Goal: Download file/media

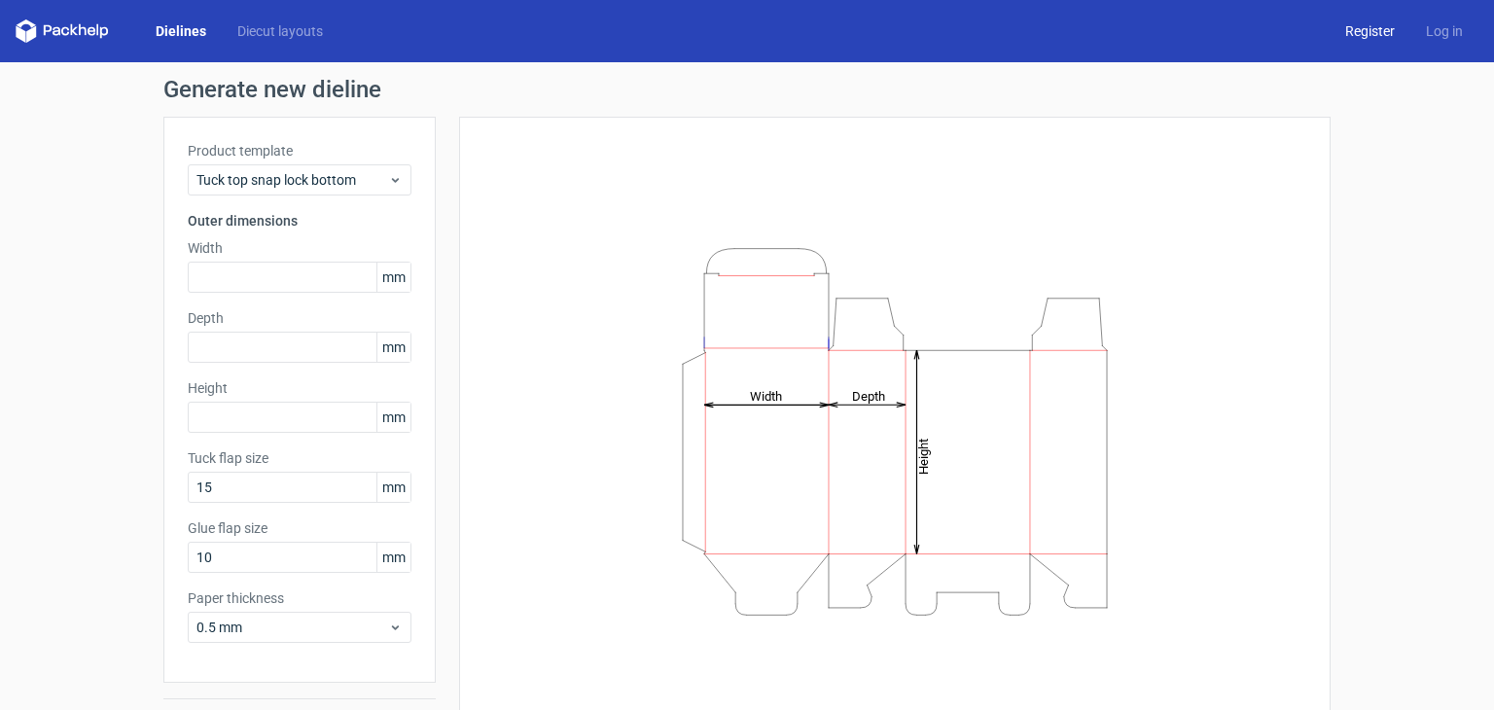
click at [1388, 28] on link "Register" at bounding box center [1370, 30] width 81 height 19
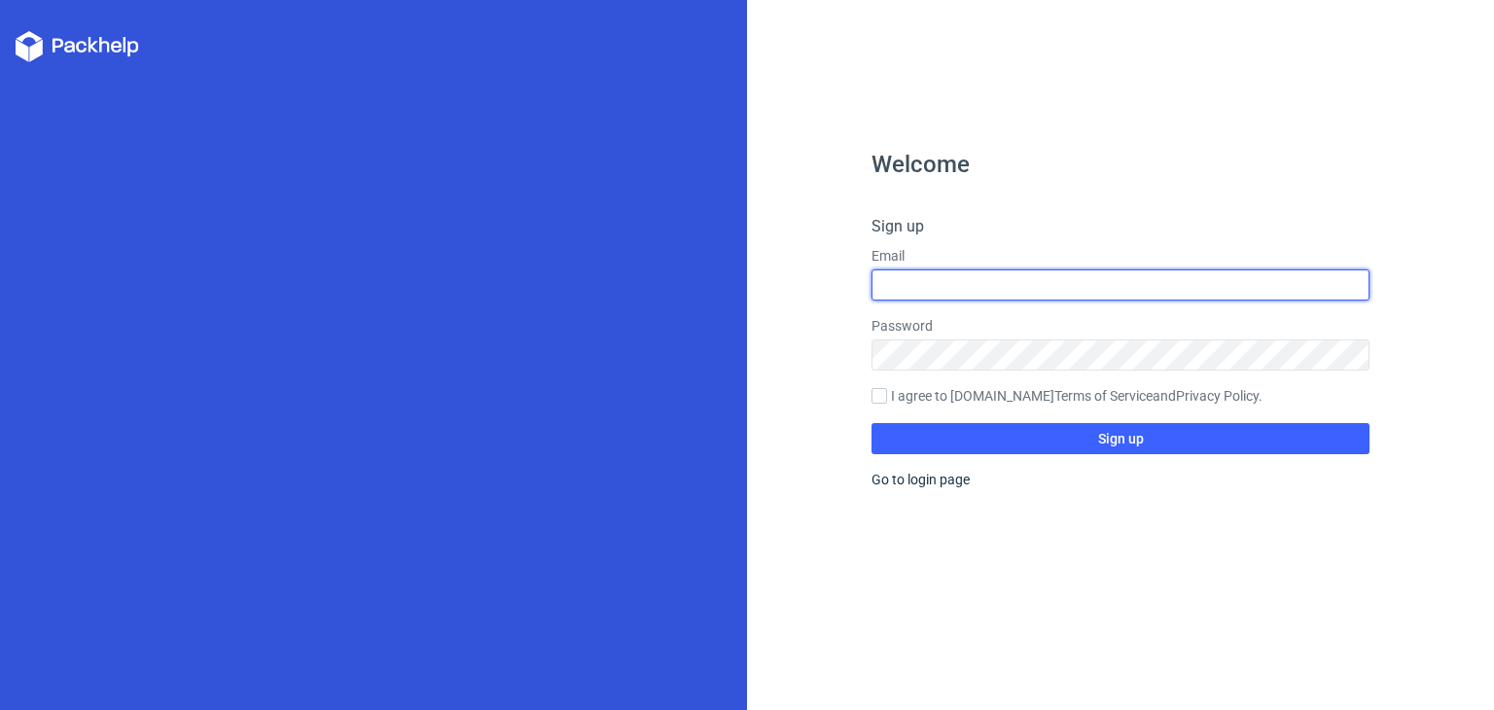
click at [1123, 280] on input "text" at bounding box center [1121, 285] width 498 height 31
type input "jo"
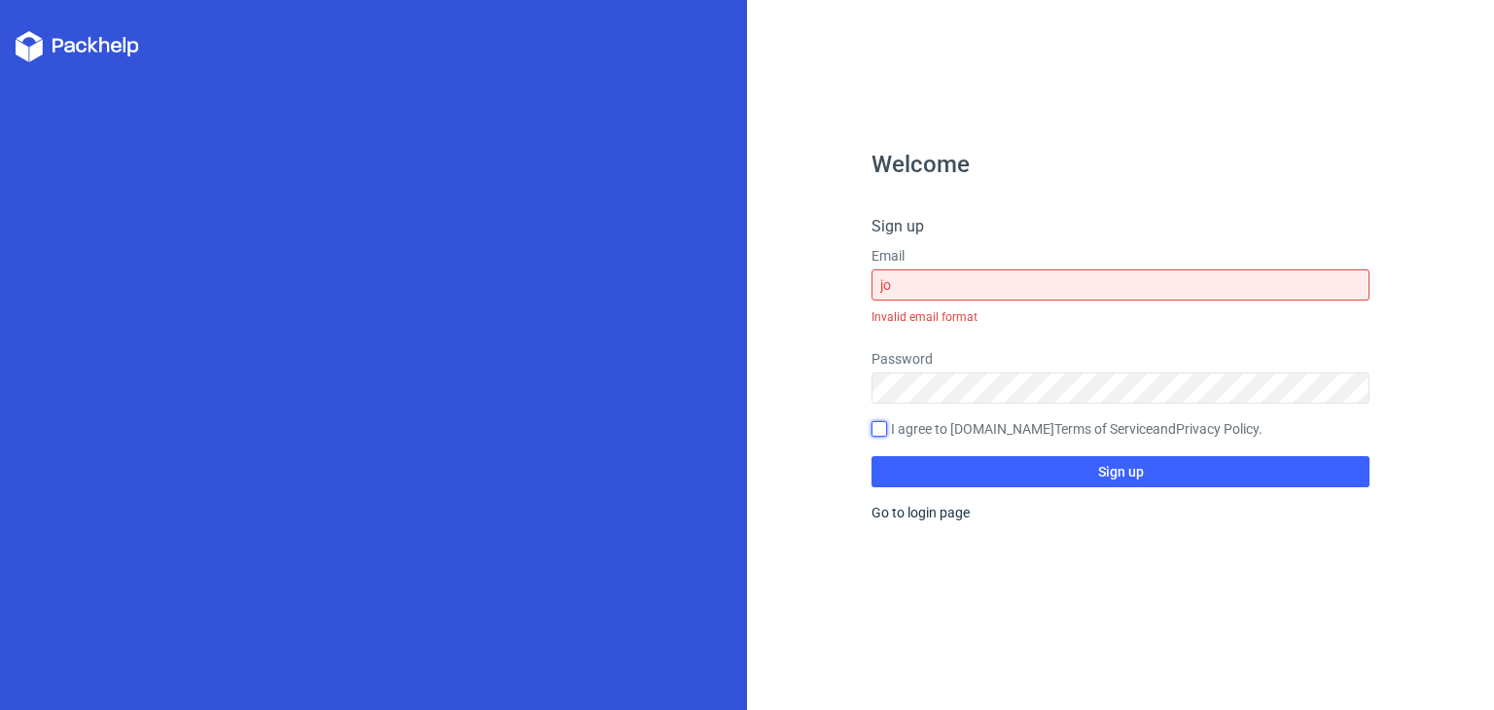
click at [883, 395] on form "Sign up Email jo Invalid email format Password I agree to [DOMAIN_NAME] Terms o…" at bounding box center [1121, 351] width 498 height 272
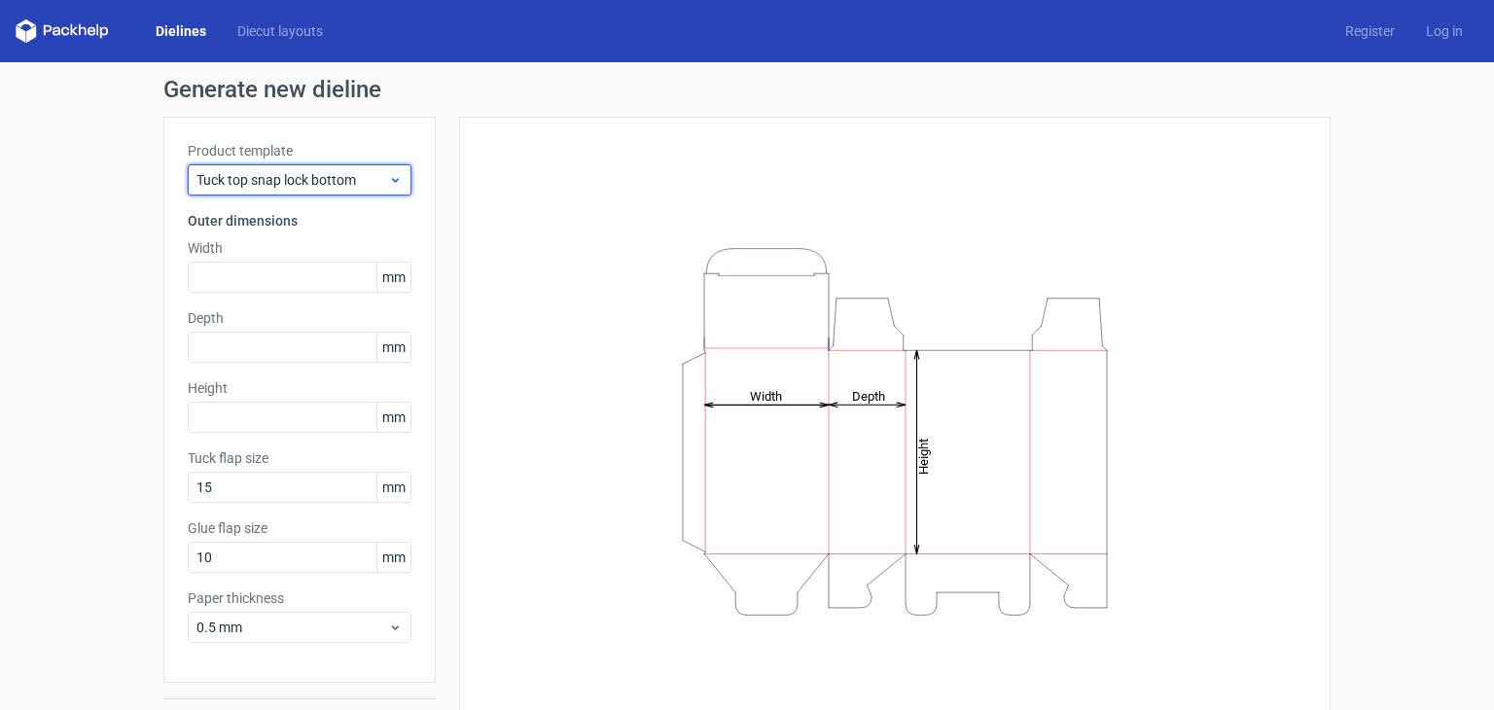
click at [355, 175] on span "Tuck top snap lock bottom" at bounding box center [293, 179] width 192 height 19
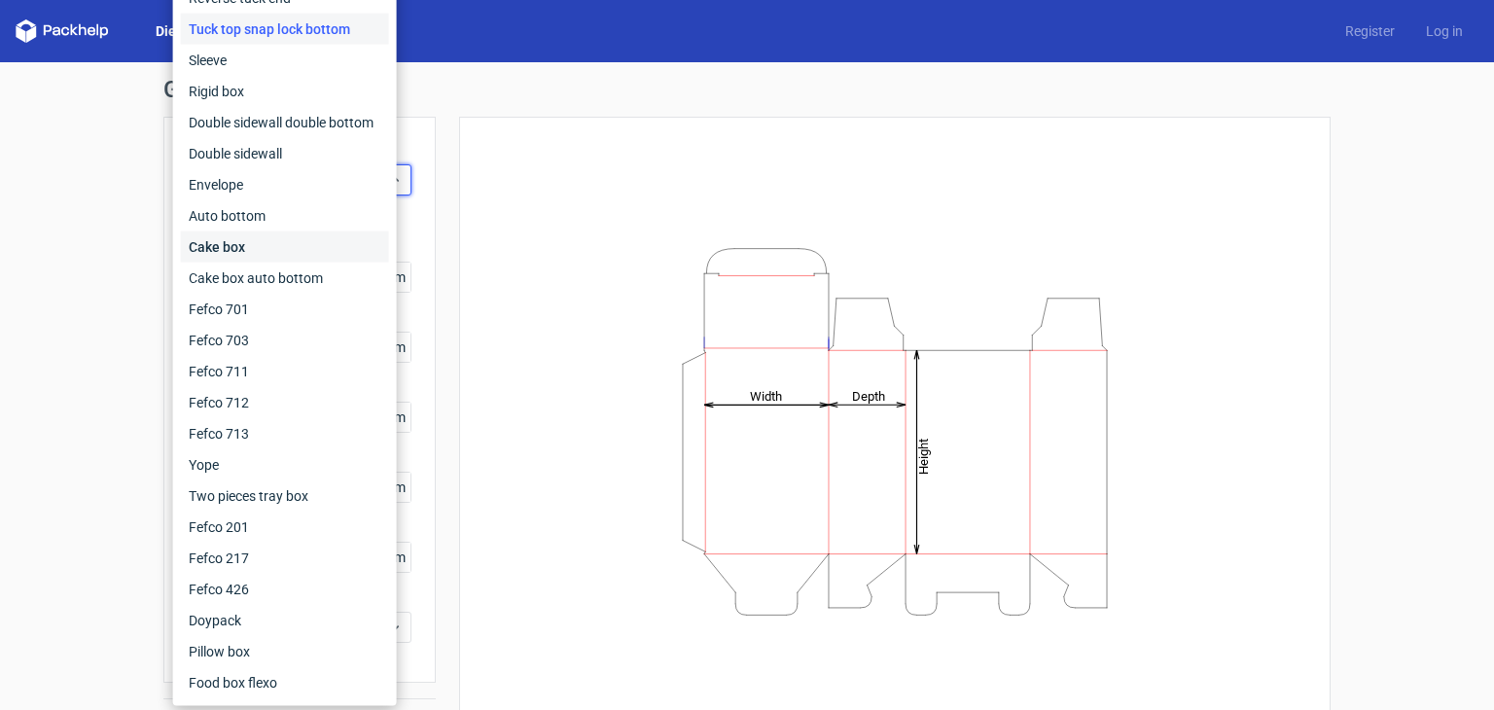
click at [335, 245] on div "Cake box" at bounding box center [285, 247] width 208 height 31
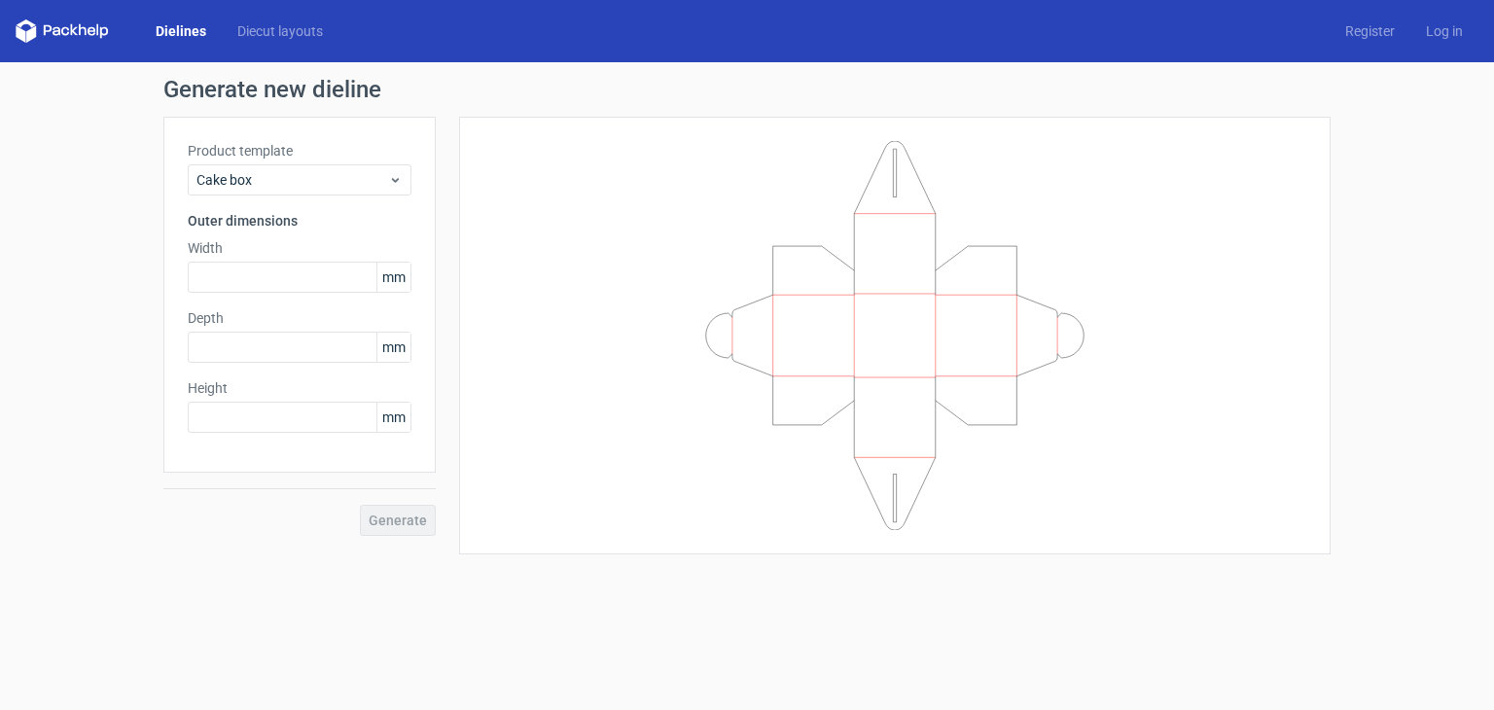
click at [354, 161] on div "Product template Cake box" at bounding box center [300, 168] width 224 height 54
click at [357, 168] on div "Cake box" at bounding box center [300, 179] width 224 height 31
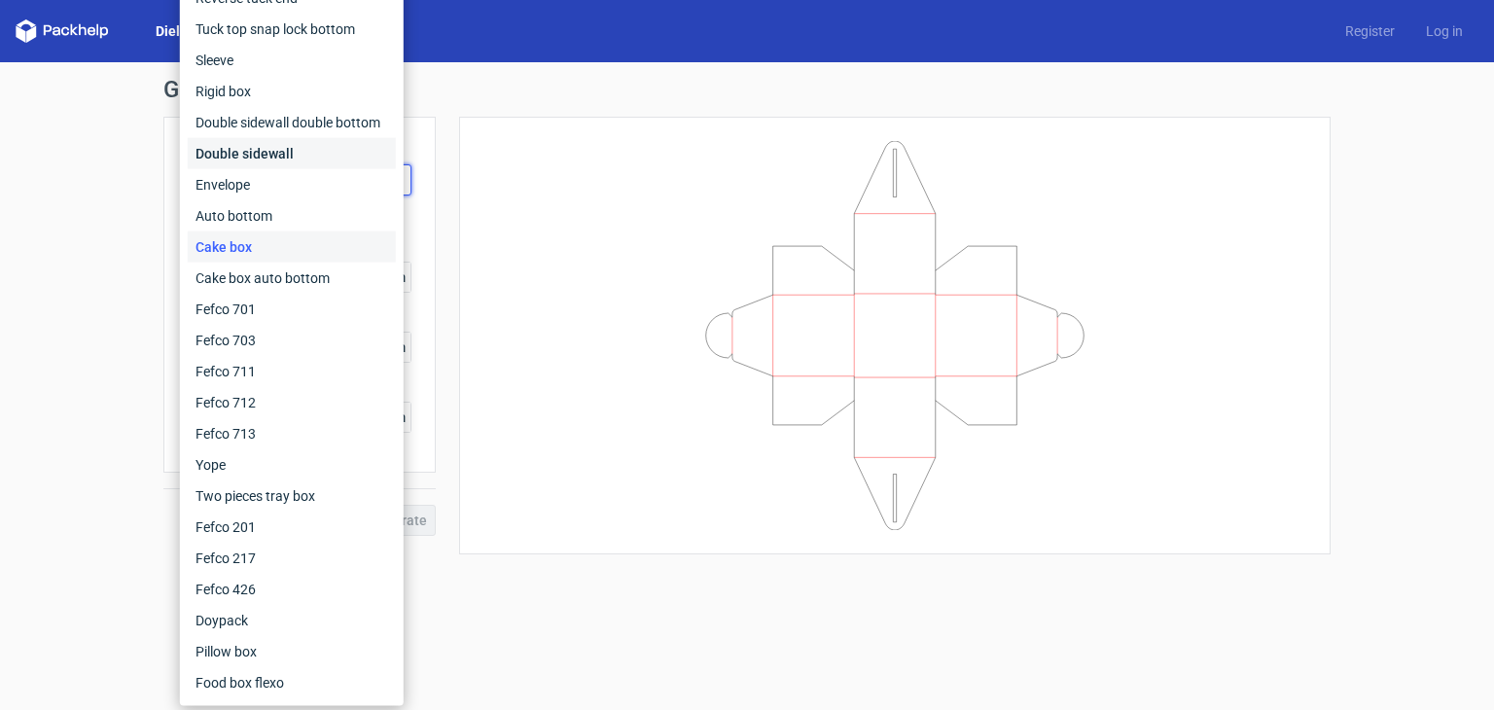
click at [331, 157] on div "Double sidewall" at bounding box center [292, 153] width 208 height 31
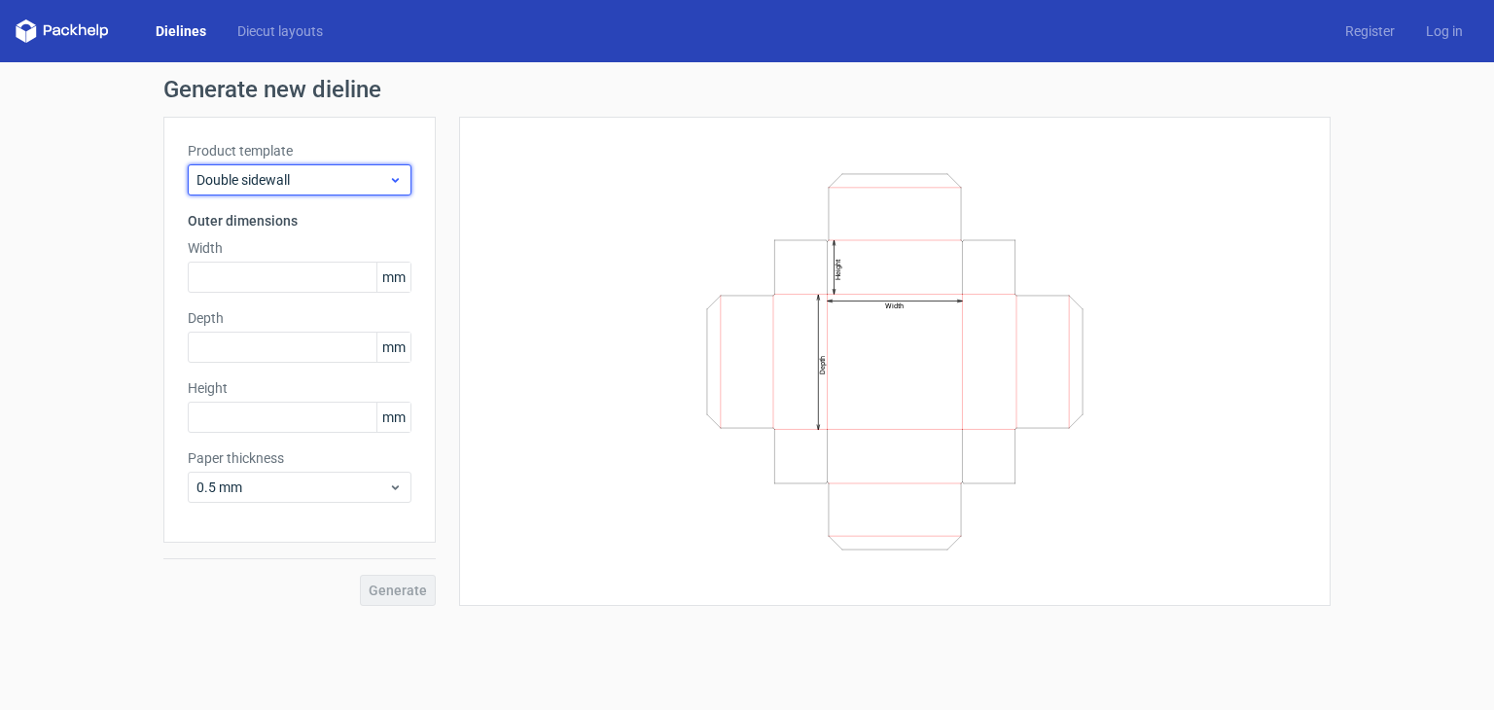
click at [365, 184] on span "Double sidewall" at bounding box center [293, 179] width 192 height 19
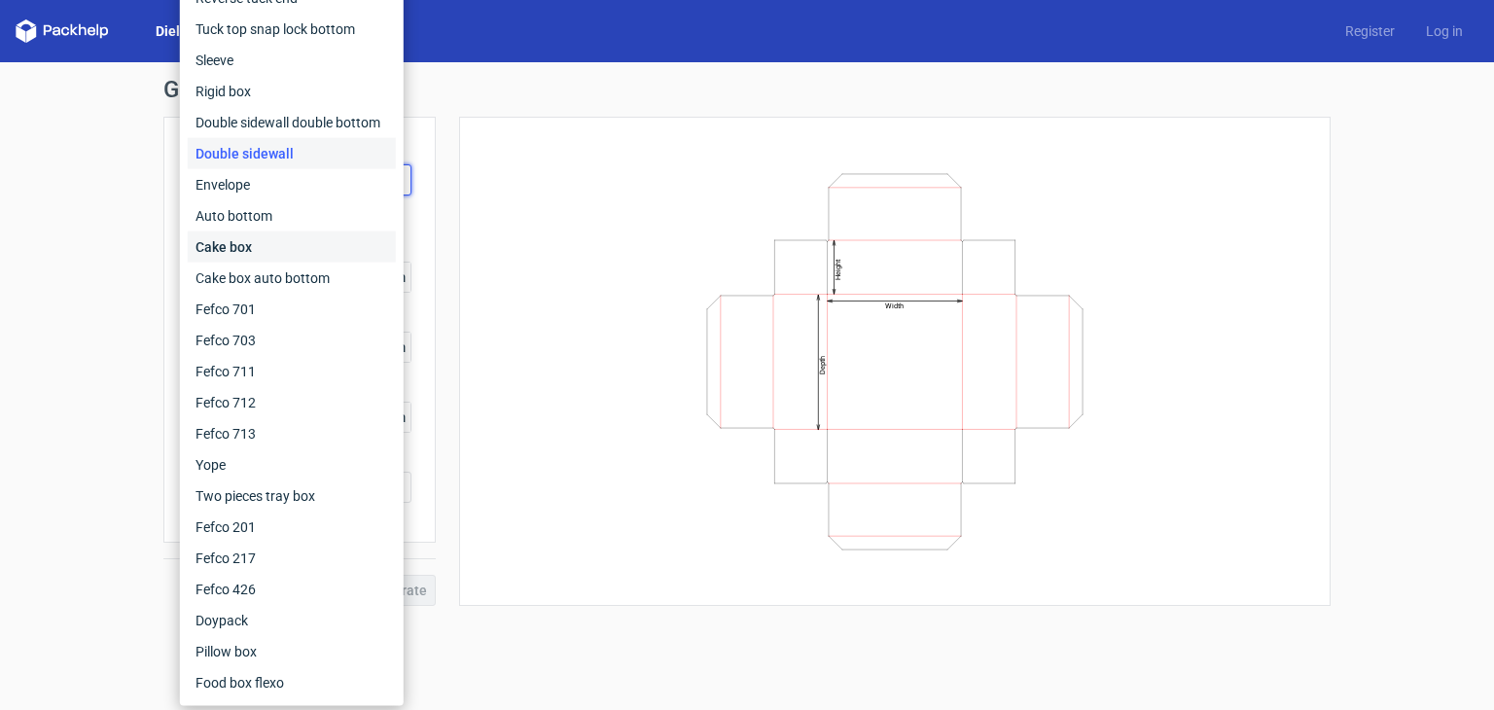
click at [317, 250] on div "Cake box" at bounding box center [292, 247] width 208 height 31
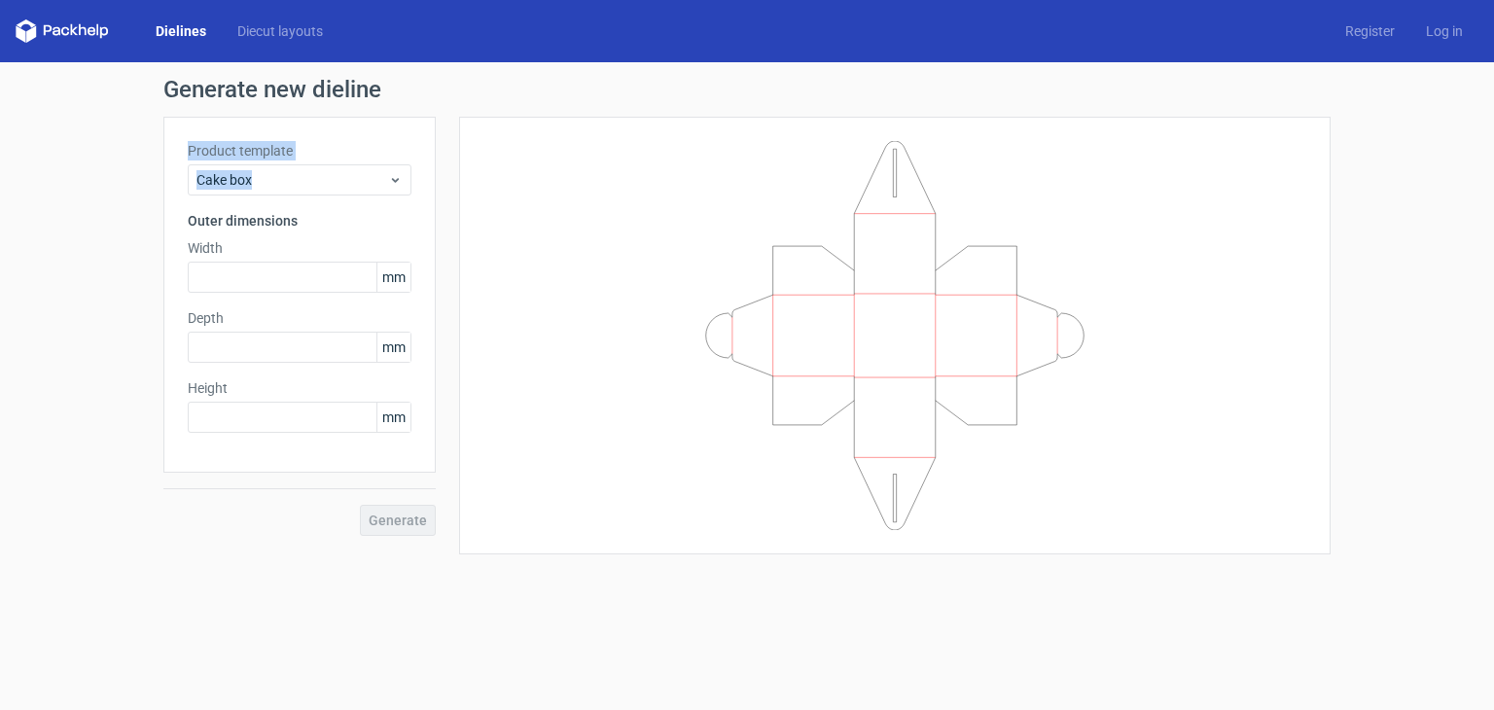
click at [317, 250] on label "Width" at bounding box center [300, 247] width 224 height 19
click at [233, 170] on span "Cake box" at bounding box center [293, 179] width 192 height 19
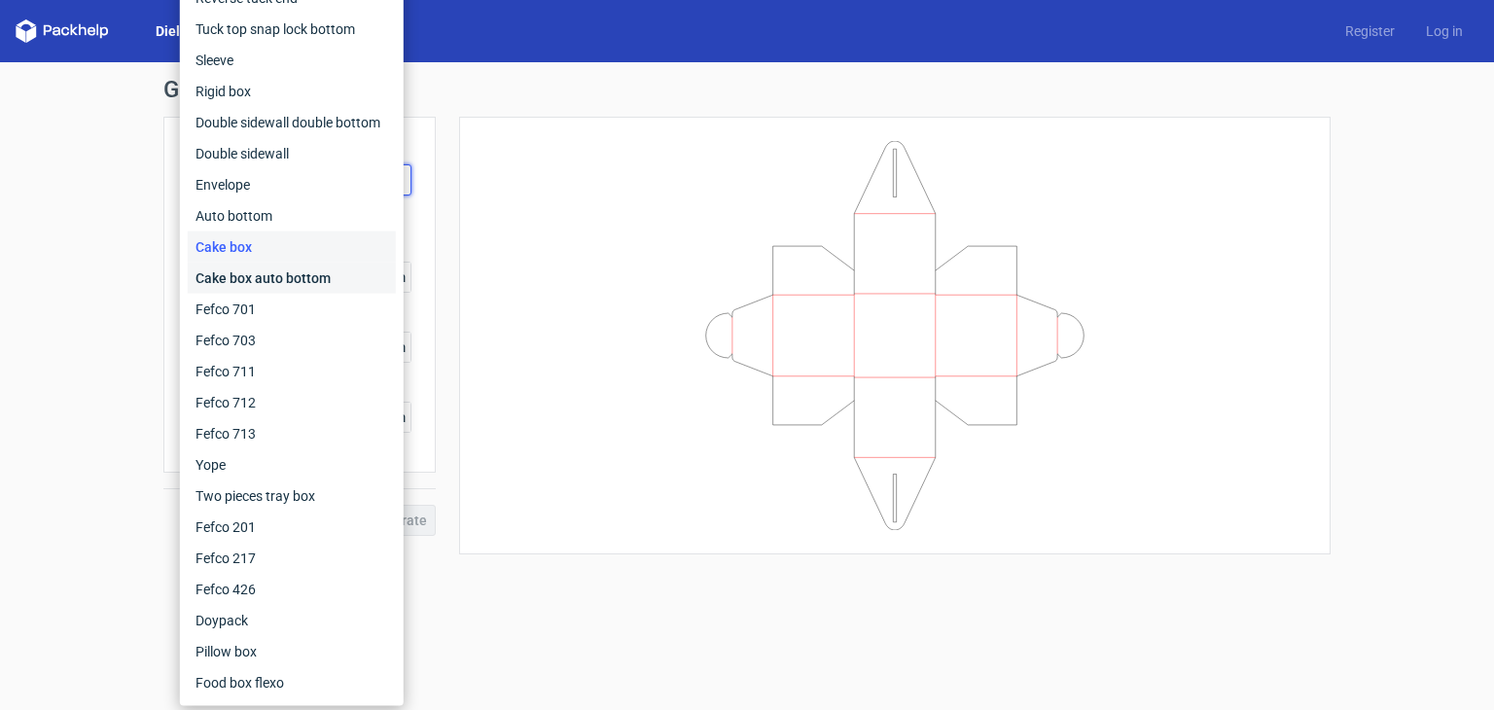
click at [276, 278] on div "Cake box auto bottom" at bounding box center [292, 278] width 208 height 31
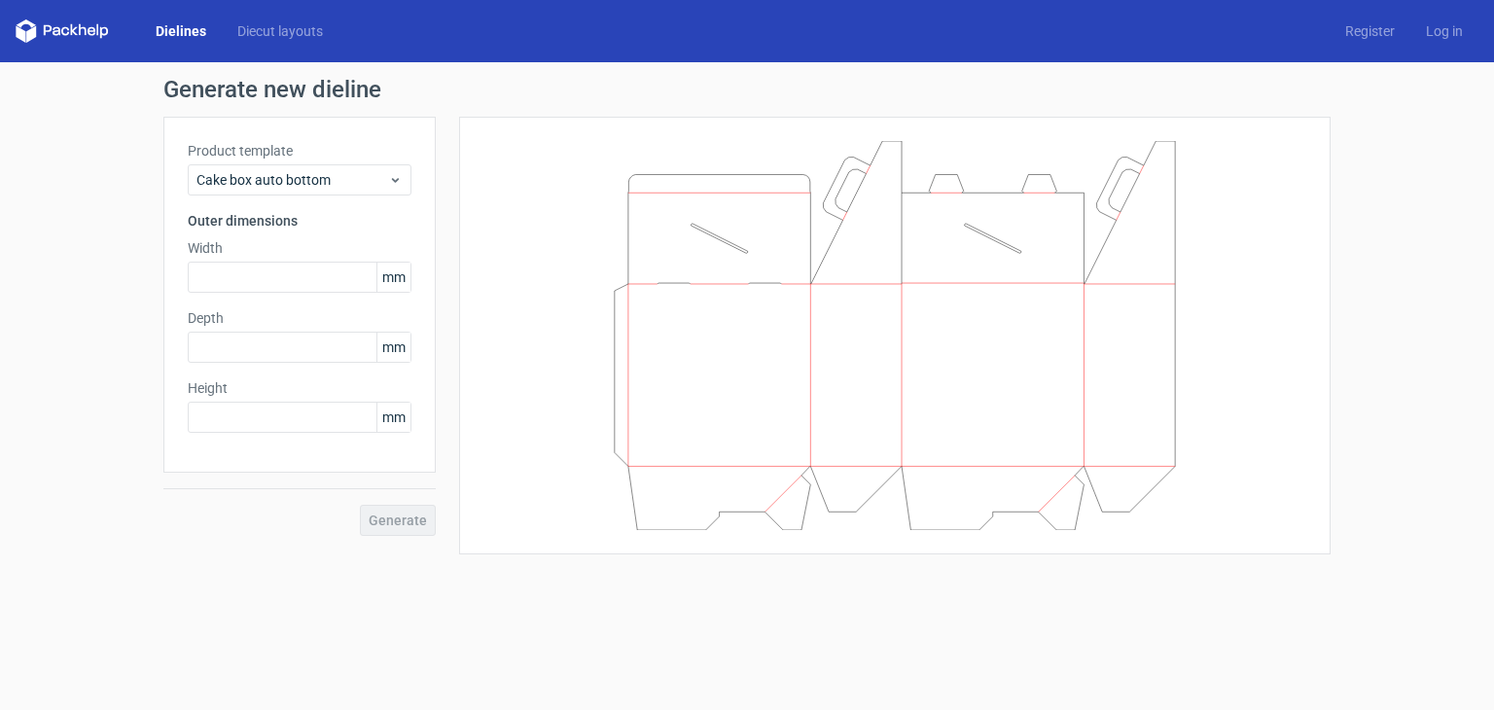
click at [393, 418] on span "mm" at bounding box center [394, 417] width 34 height 29
click at [409, 418] on span "mm" at bounding box center [394, 417] width 34 height 29
click at [399, 415] on span "mm" at bounding box center [394, 417] width 34 height 29
click at [405, 277] on span "mm" at bounding box center [394, 277] width 34 height 29
click at [305, 273] on input "text" at bounding box center [300, 277] width 224 height 31
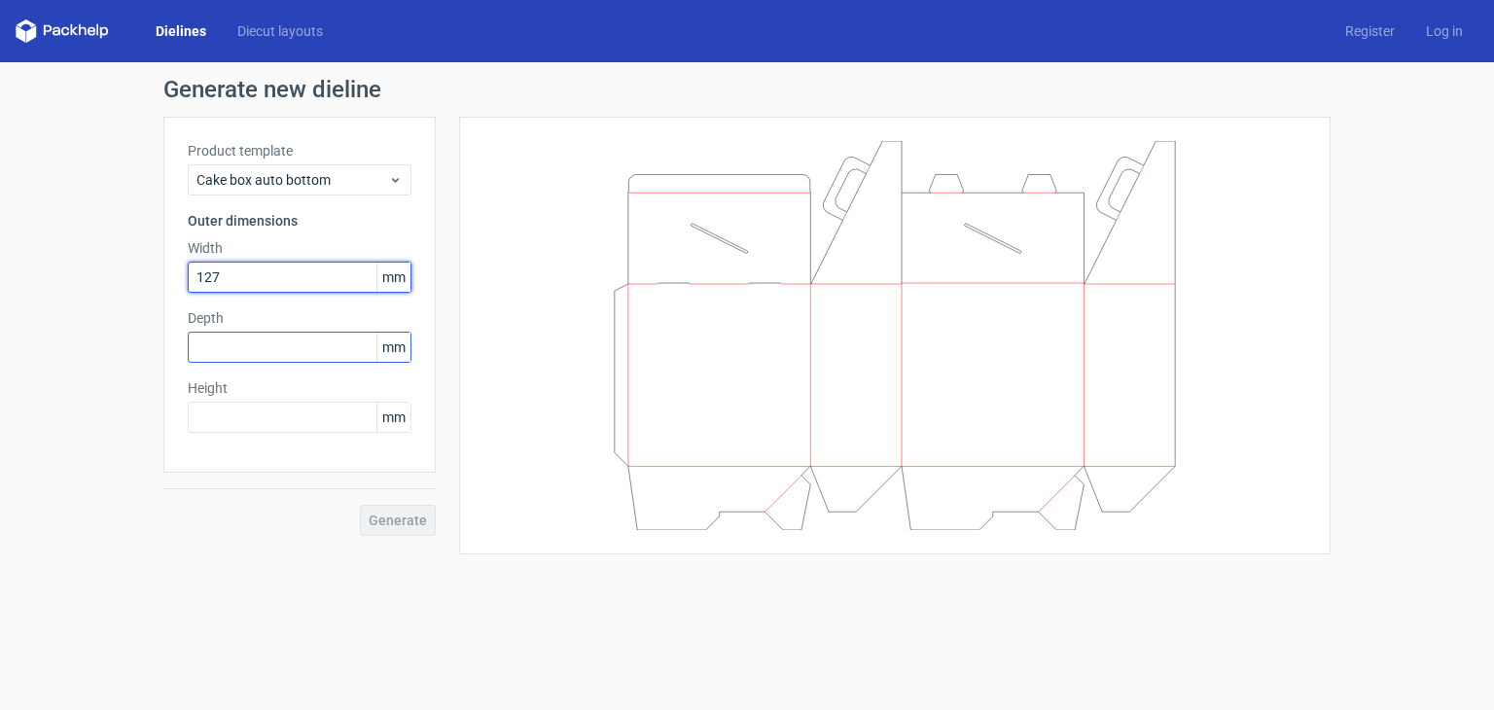
type input "127"
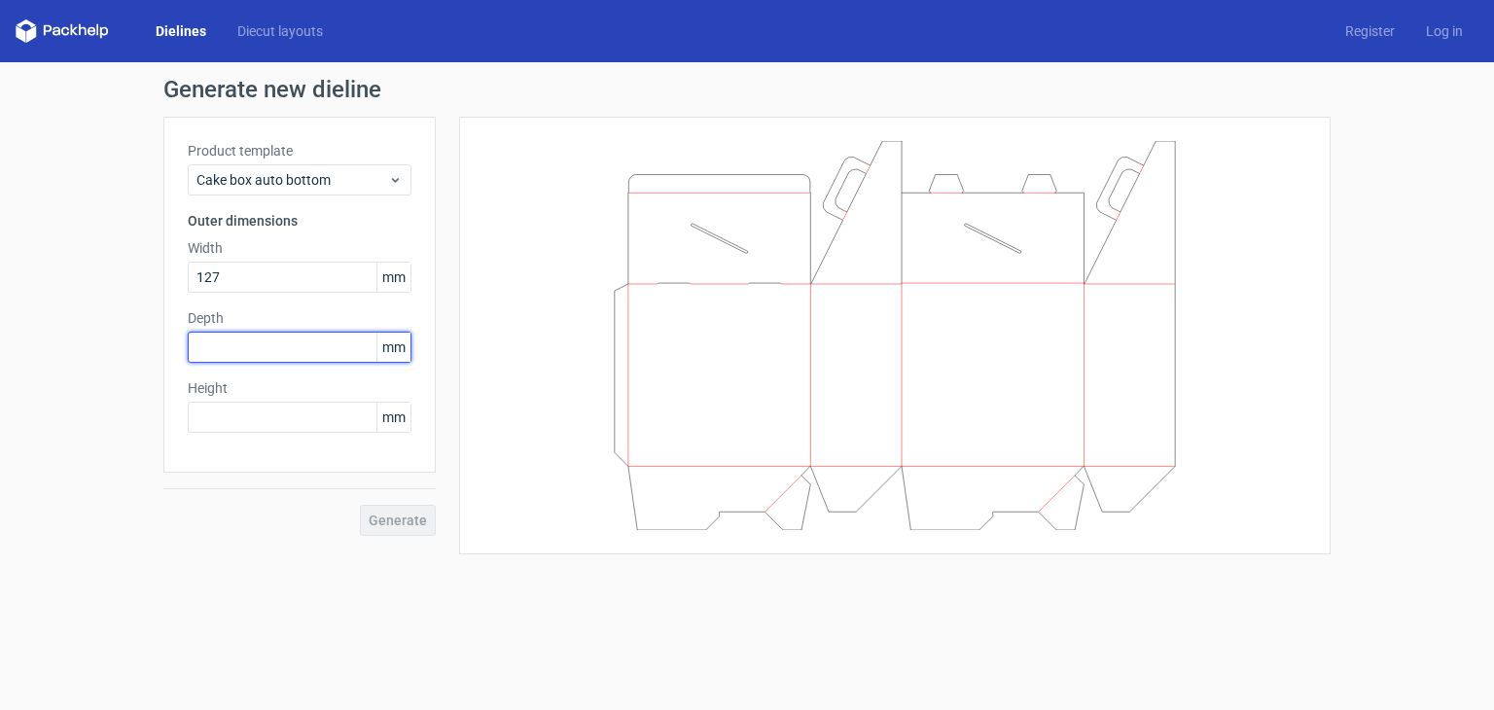
click at [300, 341] on input "text" at bounding box center [300, 347] width 224 height 31
type input "127"
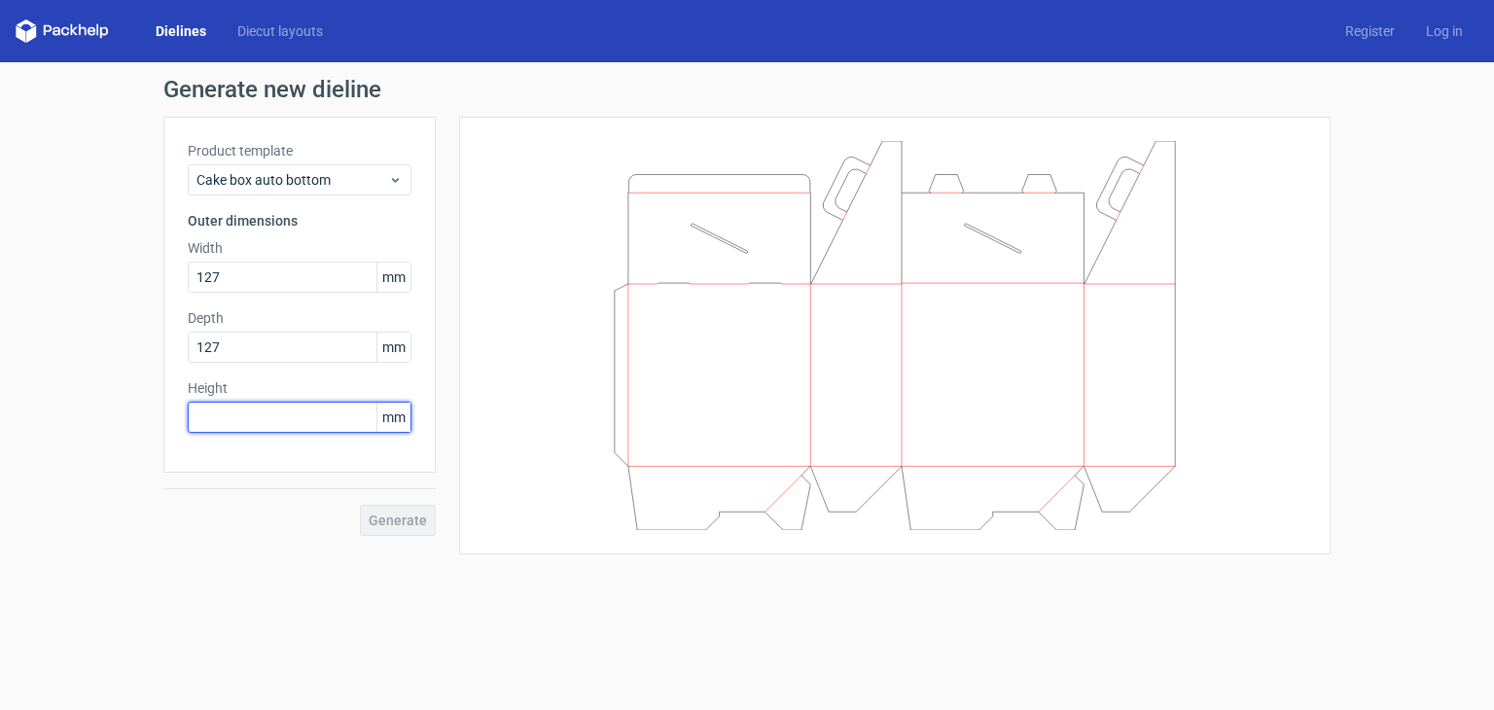
click at [305, 429] on input "text" at bounding box center [300, 417] width 224 height 31
type input "127"
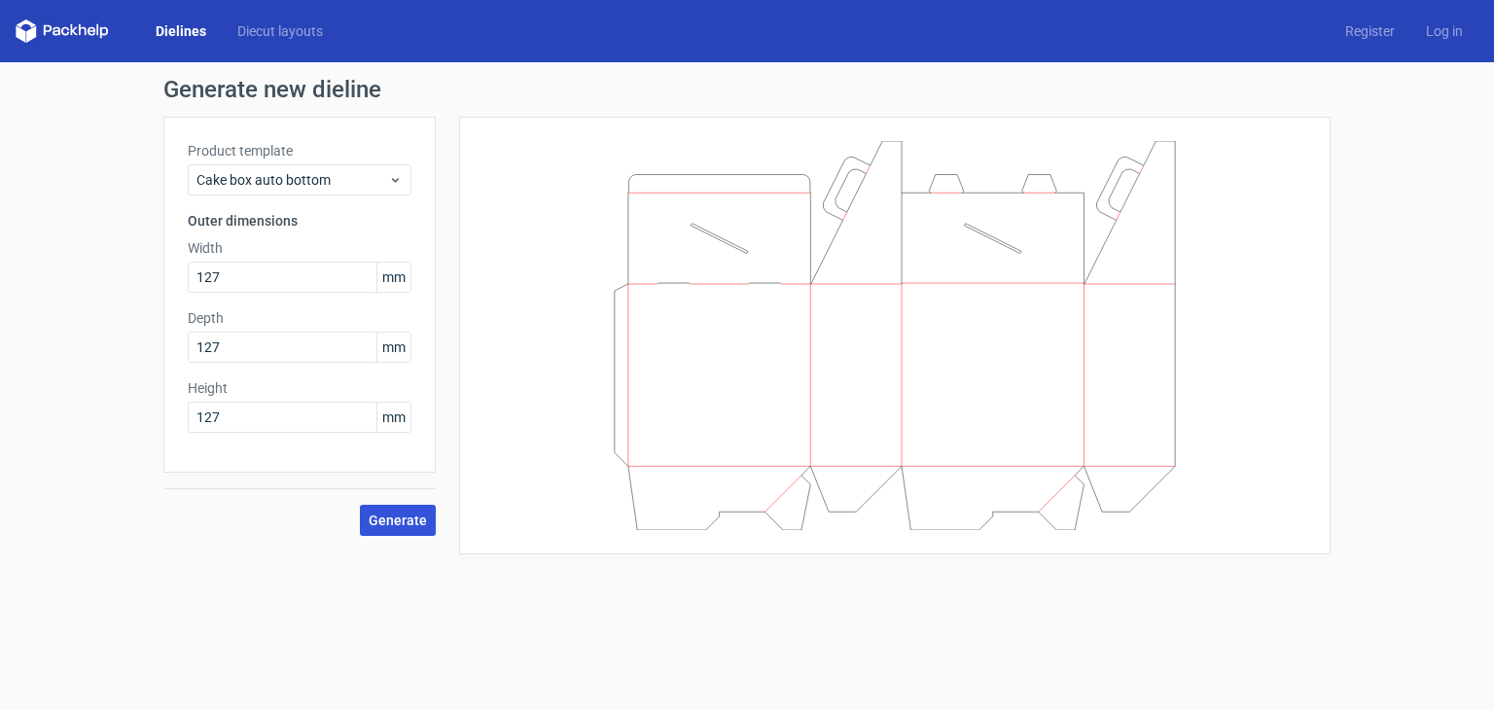
click at [427, 515] on button "Generate" at bounding box center [398, 520] width 76 height 31
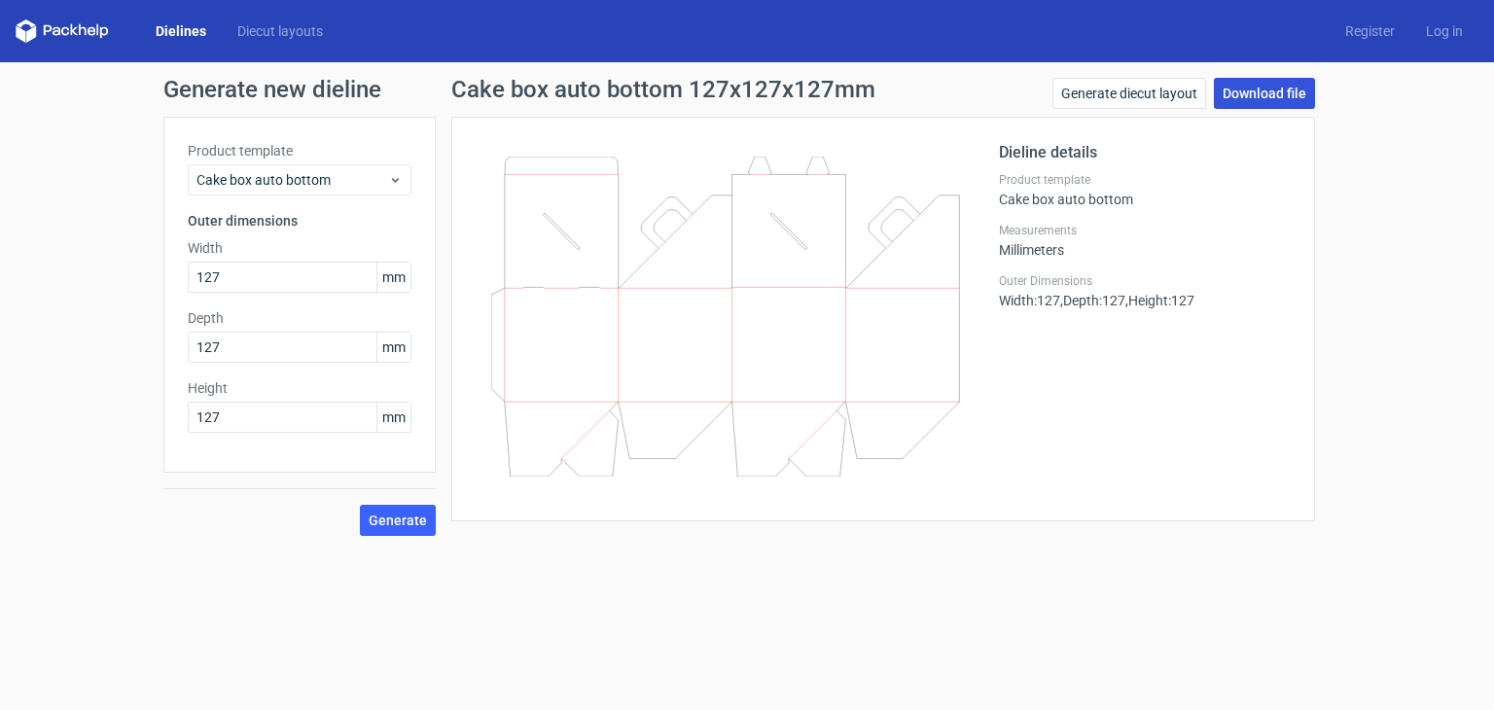
click at [1252, 99] on link "Download file" at bounding box center [1264, 93] width 101 height 31
click at [1382, 591] on form "Generate new dieline Product template Cake box auto bottom Outer dimensions Wid…" at bounding box center [747, 386] width 1494 height 648
click at [1151, 93] on link "Generate diecut layout" at bounding box center [1130, 93] width 154 height 31
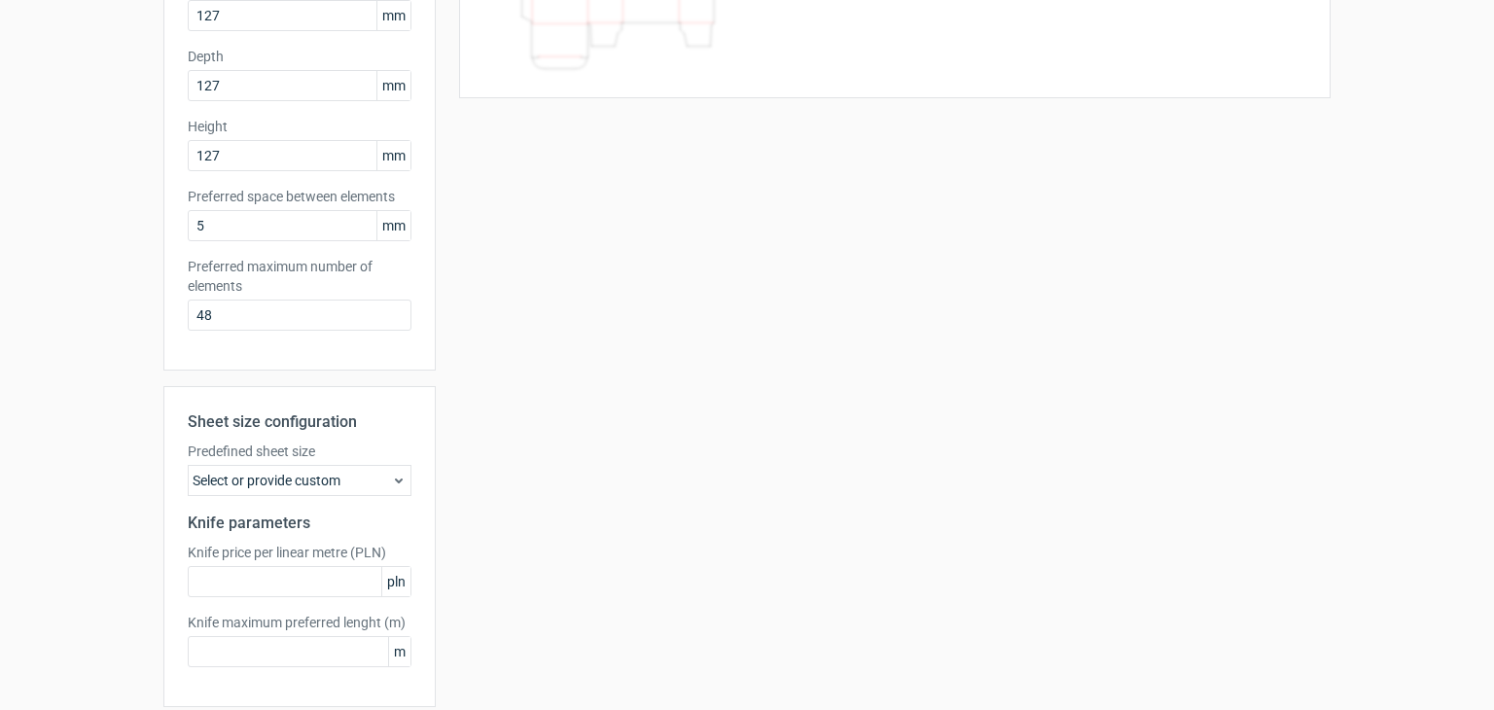
scroll to position [337, 0]
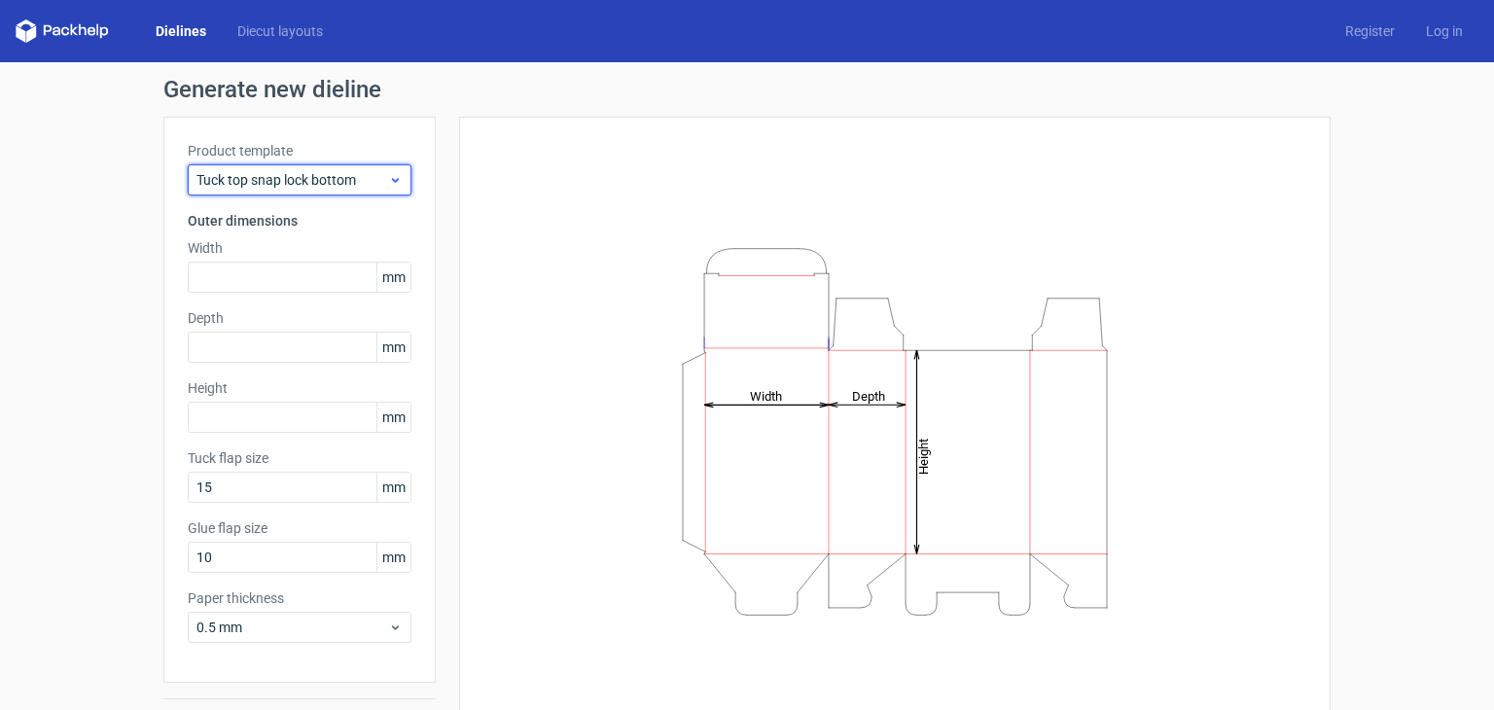
click at [314, 173] on span "Tuck top snap lock bottom" at bounding box center [293, 179] width 192 height 19
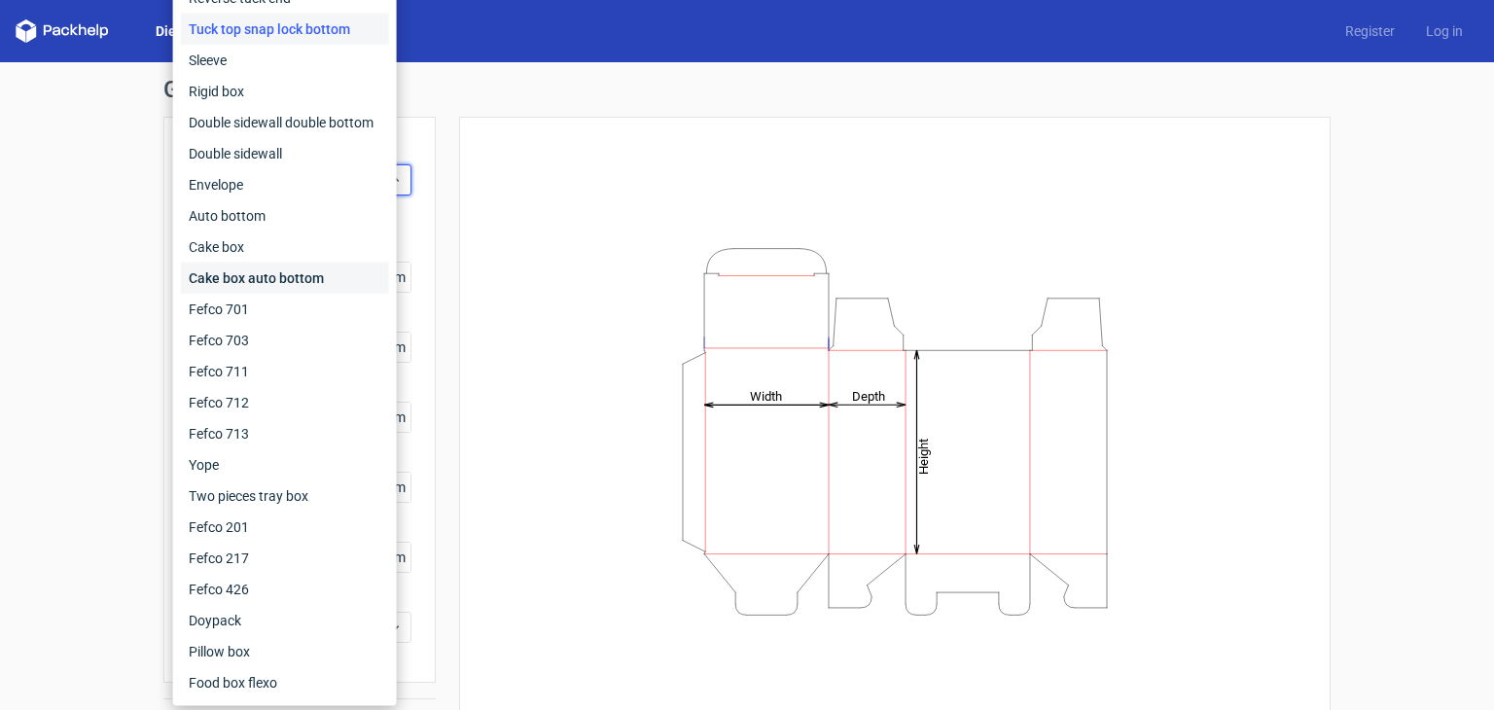
click at [261, 269] on div "Cake box auto bottom" at bounding box center [285, 278] width 208 height 31
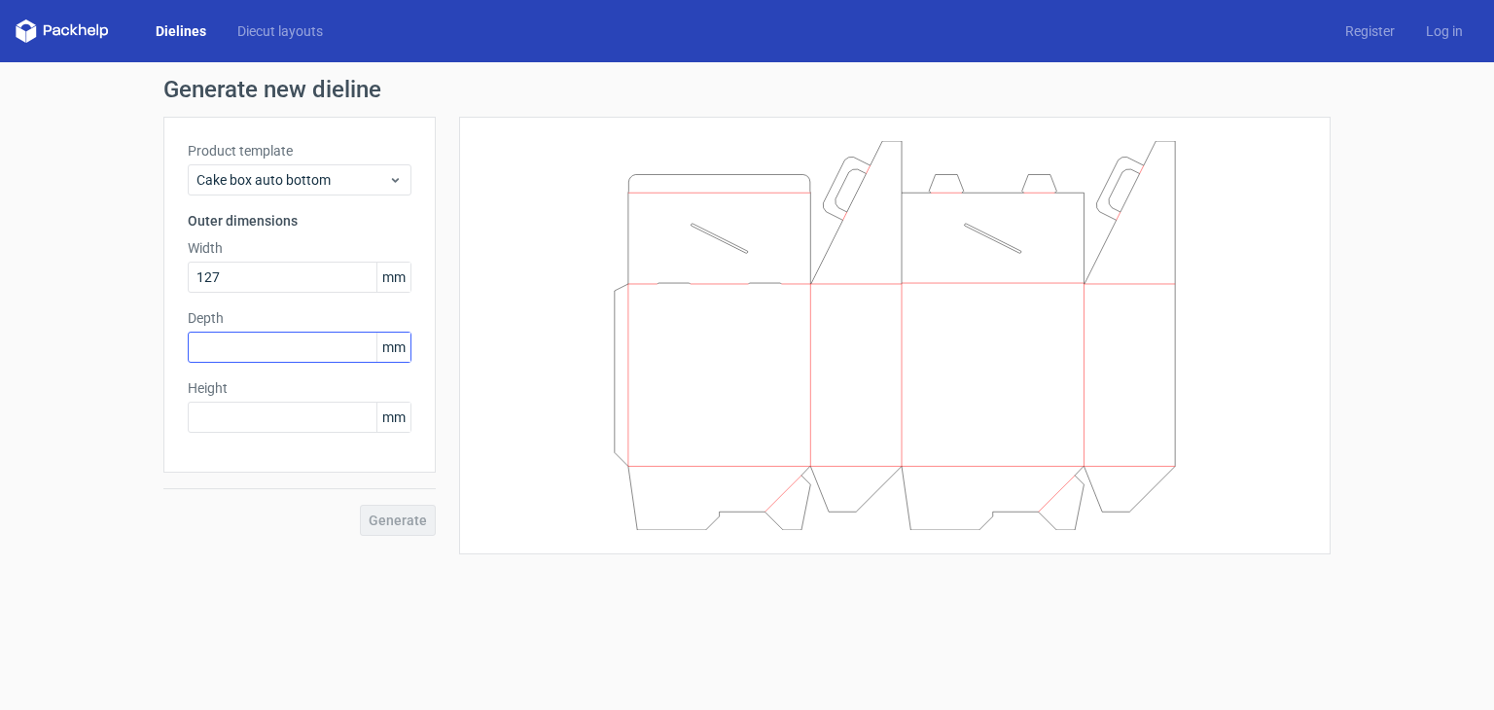
type input "127"
click at [261, 355] on input "text" at bounding box center [300, 347] width 224 height 31
type input "127"
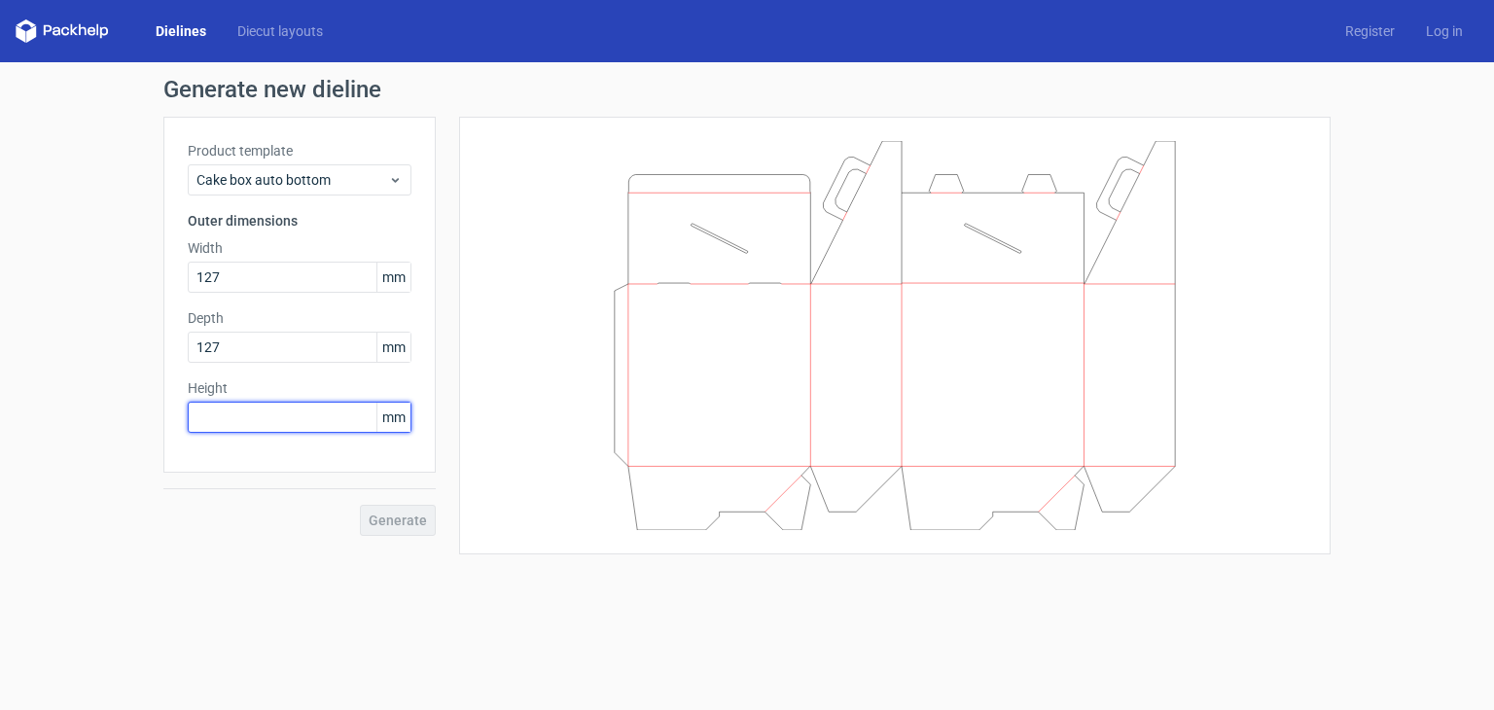
click at [266, 411] on input "text" at bounding box center [300, 417] width 224 height 31
type input "127"
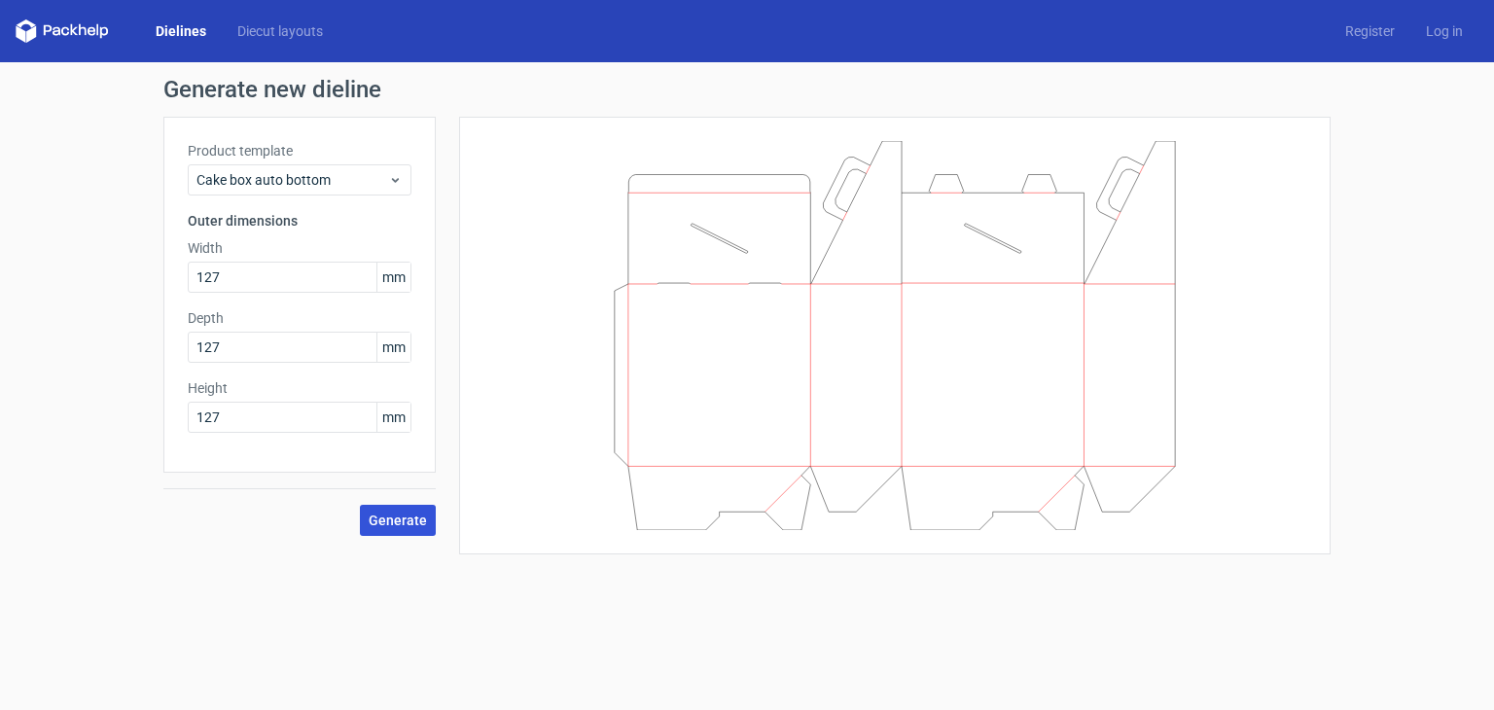
click at [383, 507] on button "Generate" at bounding box center [398, 520] width 76 height 31
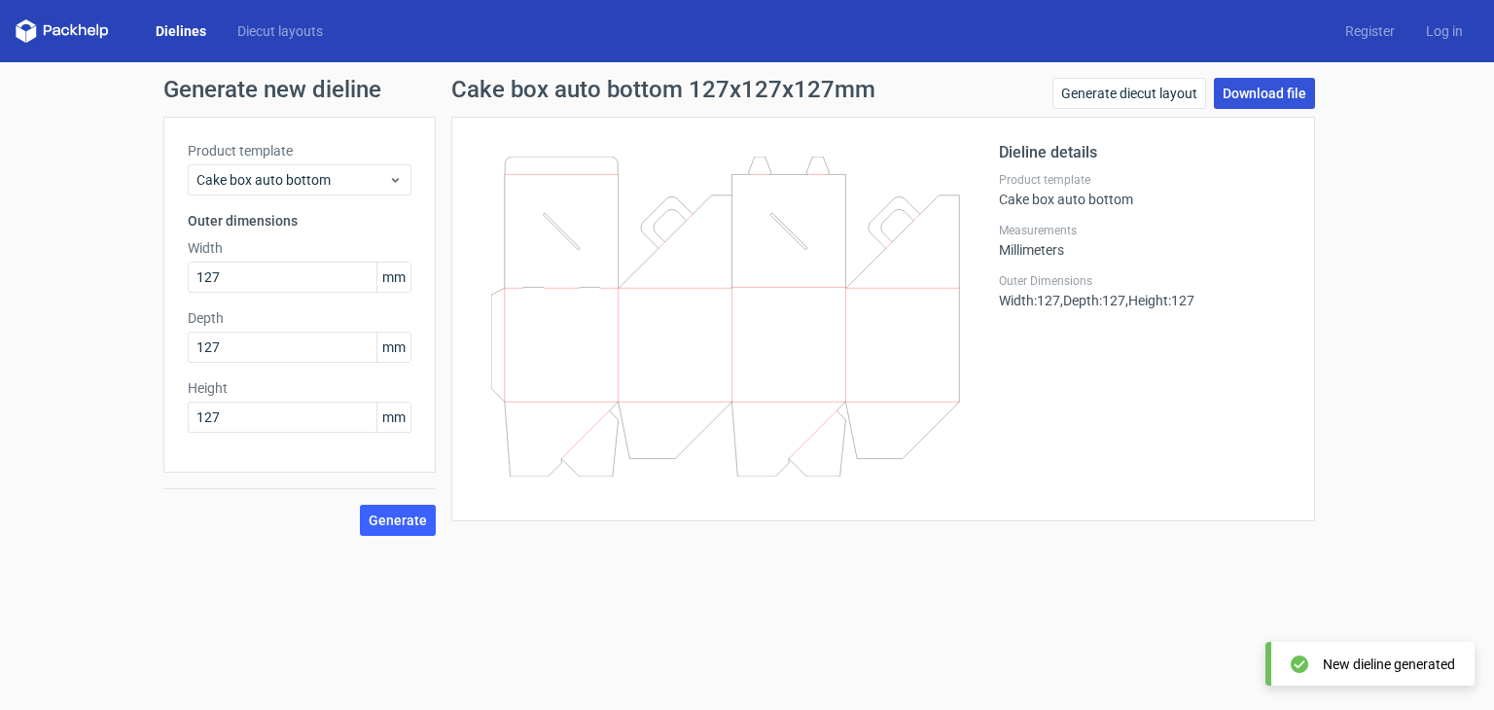
click at [1253, 90] on link "Download file" at bounding box center [1264, 93] width 101 height 31
click at [1294, 95] on link "Download file" at bounding box center [1264, 93] width 101 height 31
click at [1295, 100] on link "Download file" at bounding box center [1264, 93] width 101 height 31
click at [1272, 97] on link "Download file" at bounding box center [1264, 93] width 101 height 31
click at [1304, 608] on form "Generate new dieline Product template Cake box auto bottom Outer dimensions Wid…" at bounding box center [747, 386] width 1494 height 648
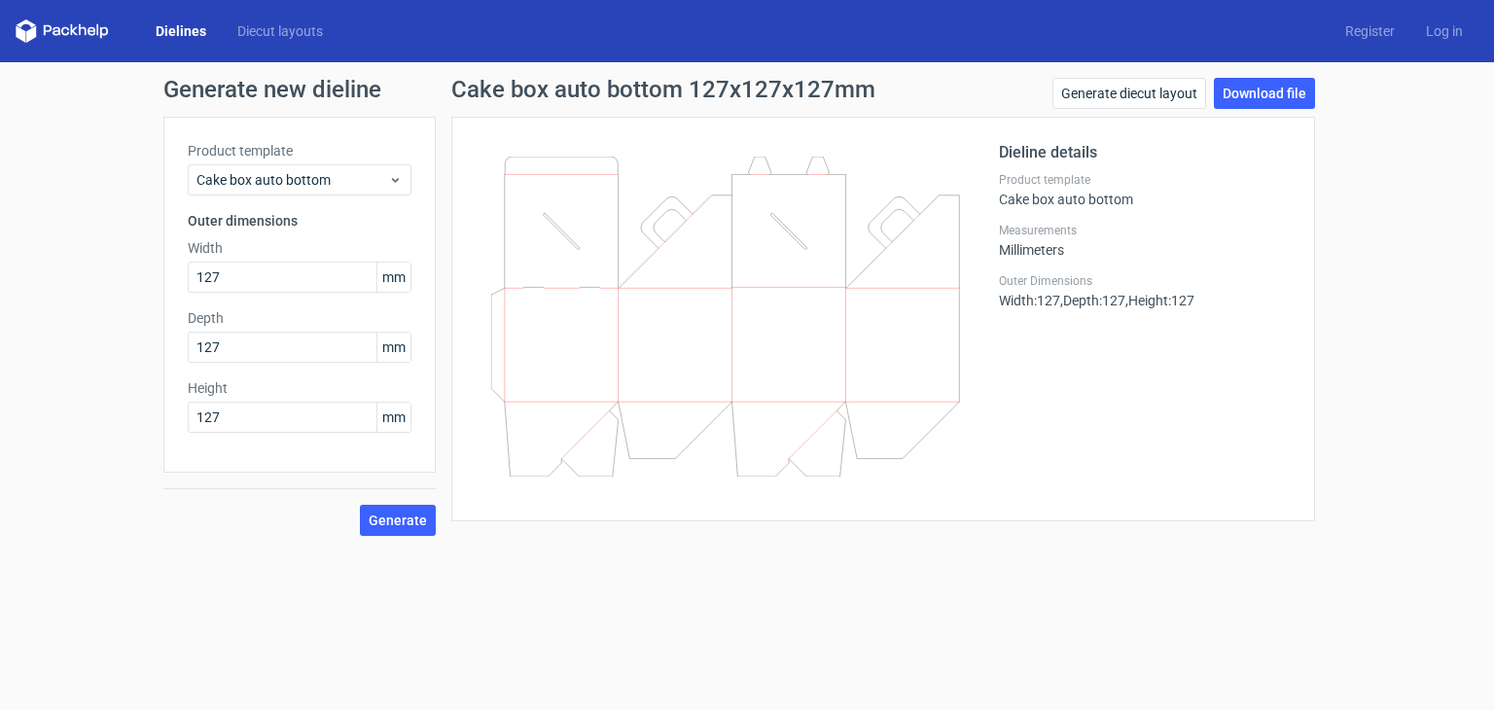
click at [1017, 83] on div "Cake box auto bottom 127x127x127mm Generate diecut layout Download file" at bounding box center [883, 97] width 864 height 39
drag, startPoint x: 1445, startPoint y: 1, endPoint x: 650, endPoint y: 558, distance: 970.4
click at [650, 558] on form "Generate new dieline Product template Cake box auto bottom Outer dimensions Wid…" at bounding box center [747, 386] width 1494 height 648
click at [1280, 98] on link "Download file" at bounding box center [1264, 93] width 101 height 31
